Goal: Task Accomplishment & Management: Use online tool/utility

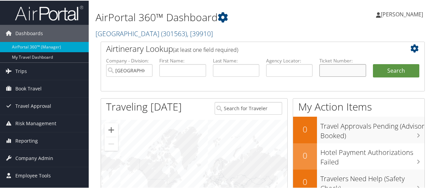
click at [353, 70] on input "text" at bounding box center [343, 70] width 46 height 13
paste input "0067311471109"
type input "0067311471109"
click at [387, 70] on button "Search" at bounding box center [396, 71] width 46 height 14
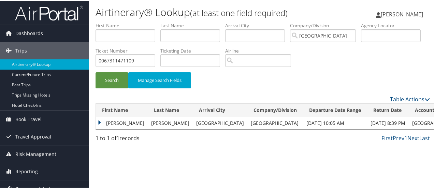
click at [113, 122] on td "GREG A" at bounding box center [122, 122] width 52 height 12
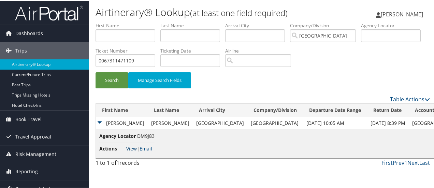
click at [130, 147] on link "View" at bounding box center [131, 148] width 11 height 6
click at [155, 55] on input "0067311471109" at bounding box center [126, 60] width 60 height 13
paste input "5267310614736"
click at [296, 50] on label "Airline" at bounding box center [260, 50] width 71 height 7
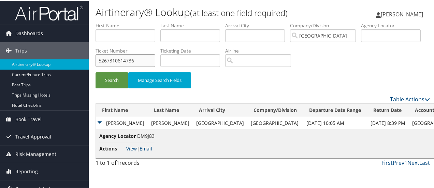
click at [155, 59] on input "5267310614736" at bounding box center [126, 60] width 60 height 13
click at [96, 72] on button "Search" at bounding box center [112, 80] width 33 height 16
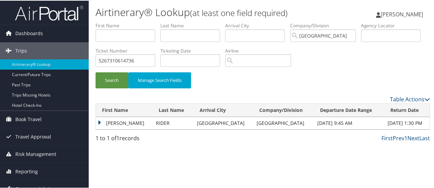
click at [124, 124] on td "CHARLES MATTHEW" at bounding box center [124, 122] width 57 height 12
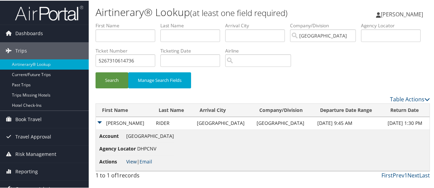
click at [134, 162] on link "View" at bounding box center [131, 161] width 11 height 6
click at [155, 59] on input "5267310614736" at bounding box center [126, 60] width 60 height 13
paste input "0017311471079"
type input "0017311471079"
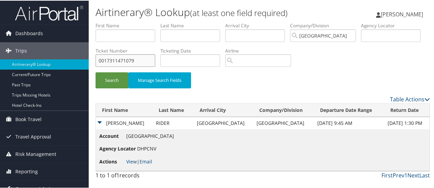
click at [96, 72] on button "Search" at bounding box center [112, 80] width 33 height 16
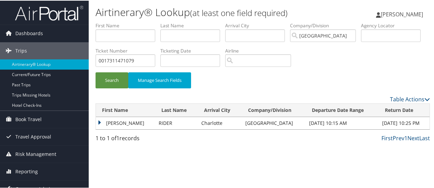
click at [119, 123] on td "CHARLES MATTHEW" at bounding box center [125, 122] width 59 height 12
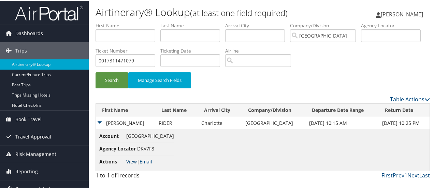
click at [131, 162] on link "View" at bounding box center [131, 161] width 11 height 6
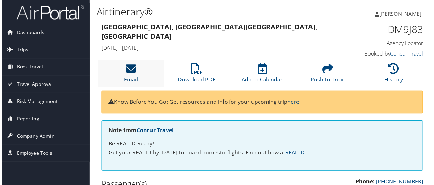
click at [135, 66] on icon at bounding box center [130, 69] width 11 height 11
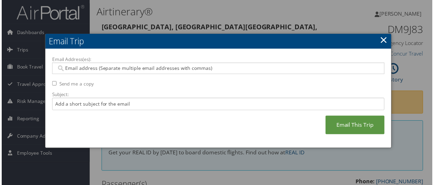
click at [135, 70] on input "Email Address(es):" at bounding box center [218, 69] width 327 height 7
type input "g"
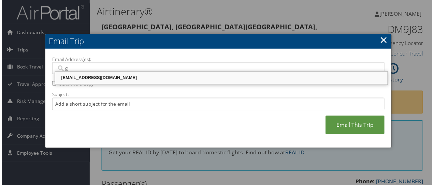
click at [84, 80] on div "grmadana@riministreet.com" at bounding box center [221, 78] width 333 height 7
type input "grmadana@riministreet.com"
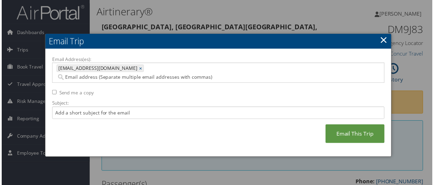
click at [78, 90] on label "Send me a copy" at bounding box center [75, 93] width 35 height 7
click at [55, 91] on input "Send me a copy" at bounding box center [53, 93] width 4 height 4
checkbox input "true"
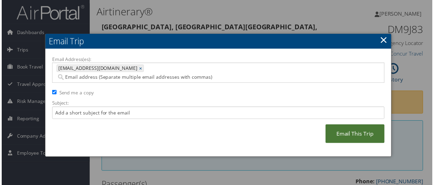
click at [344, 129] on link "Email This Trip" at bounding box center [356, 135] width 59 height 19
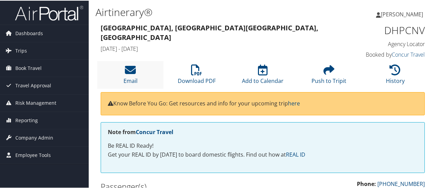
click at [134, 76] on li "Email" at bounding box center [130, 74] width 66 height 28
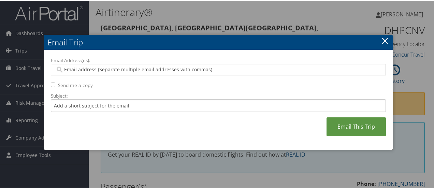
click at [121, 70] on input "Email Address(es):" at bounding box center [218, 69] width 327 height 7
type input "s"
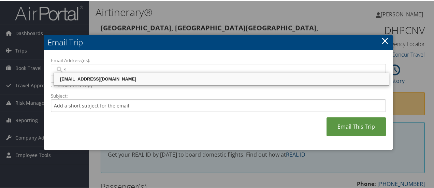
click at [81, 78] on div "srauri@riministreet.com" at bounding box center [221, 78] width 333 height 7
type input "srauri@riministreet.com"
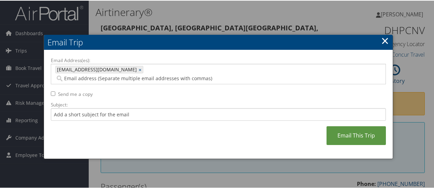
click at [75, 90] on label "Send me a copy" at bounding box center [75, 93] width 35 height 7
click at [55, 91] on input "Send me a copy" at bounding box center [53, 93] width 4 height 4
checkbox input "true"
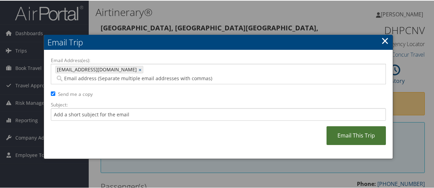
click at [346, 126] on link "Email This Trip" at bounding box center [356, 135] width 59 height 19
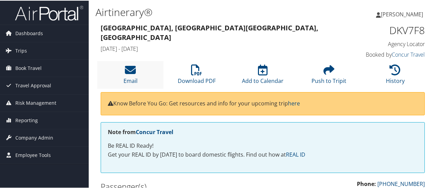
click at [137, 72] on li "Email" at bounding box center [130, 74] width 66 height 28
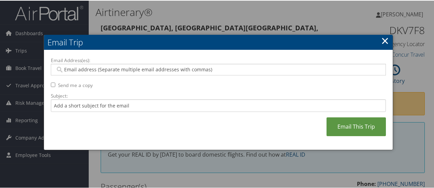
click at [148, 69] on input "Email Address(es):" at bounding box center [218, 69] width 327 height 7
type input "s"
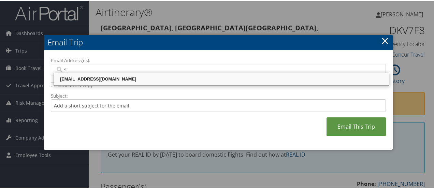
click at [112, 78] on div "[EMAIL_ADDRESS][DOMAIN_NAME]" at bounding box center [221, 78] width 333 height 7
type input "[EMAIL_ADDRESS][DOMAIN_NAME]"
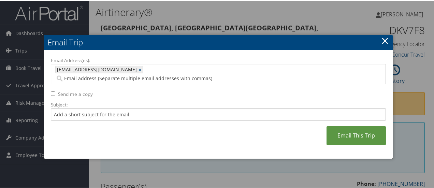
drag, startPoint x: 83, startPoint y: 82, endPoint x: 183, endPoint y: 117, distance: 106.1
click at [84, 90] on label "Send me a copy" at bounding box center [75, 93] width 35 height 7
click at [55, 91] on input "Send me a copy" at bounding box center [53, 93] width 4 height 4
checkbox input "true"
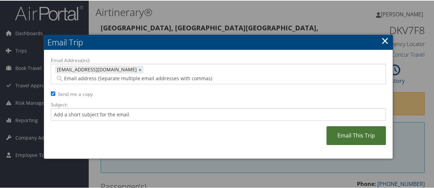
click at [368, 126] on link "Email This Trip" at bounding box center [356, 135] width 59 height 19
